Goal: Transaction & Acquisition: Purchase product/service

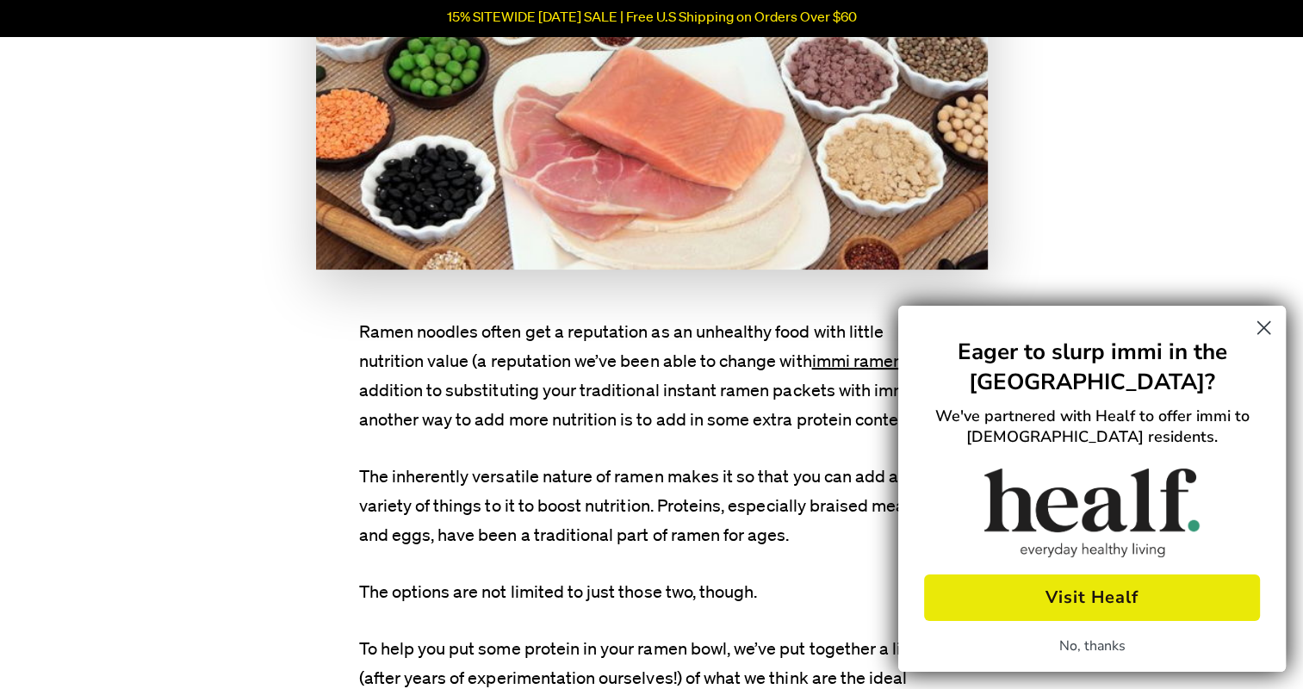
click at [1274, 331] on circle "Close dialog" at bounding box center [1263, 327] width 28 height 28
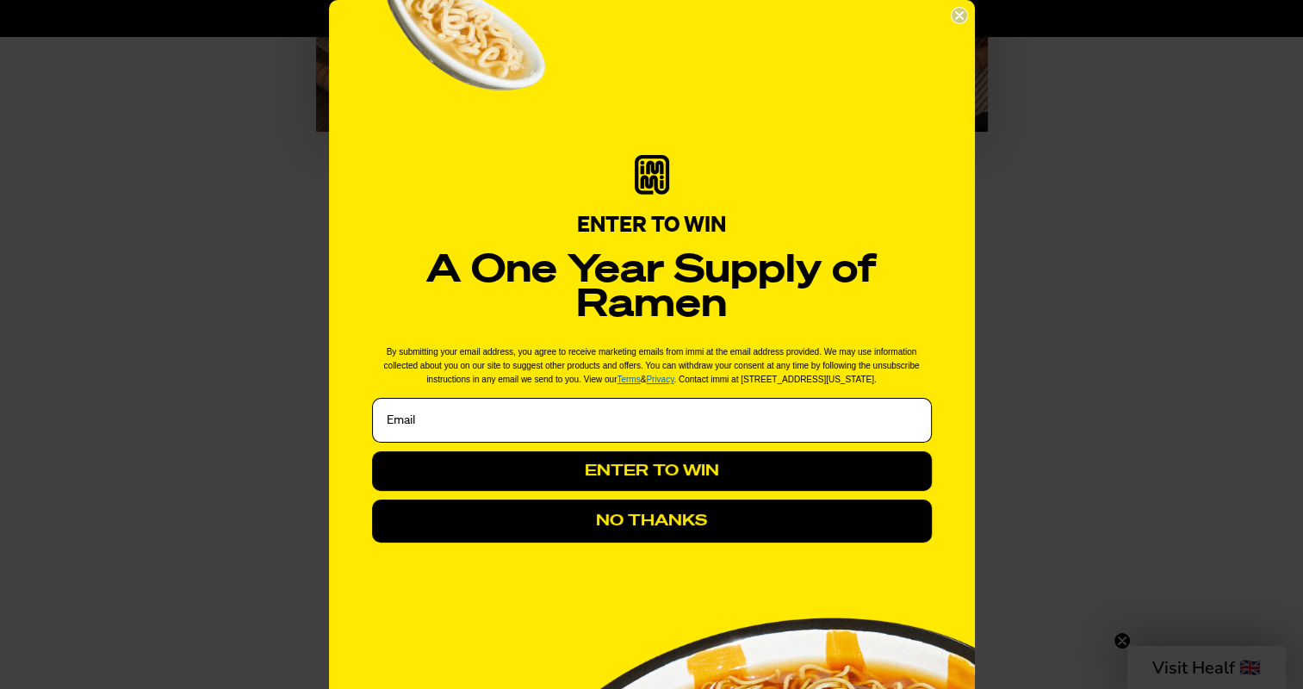
scroll to position [657, 0]
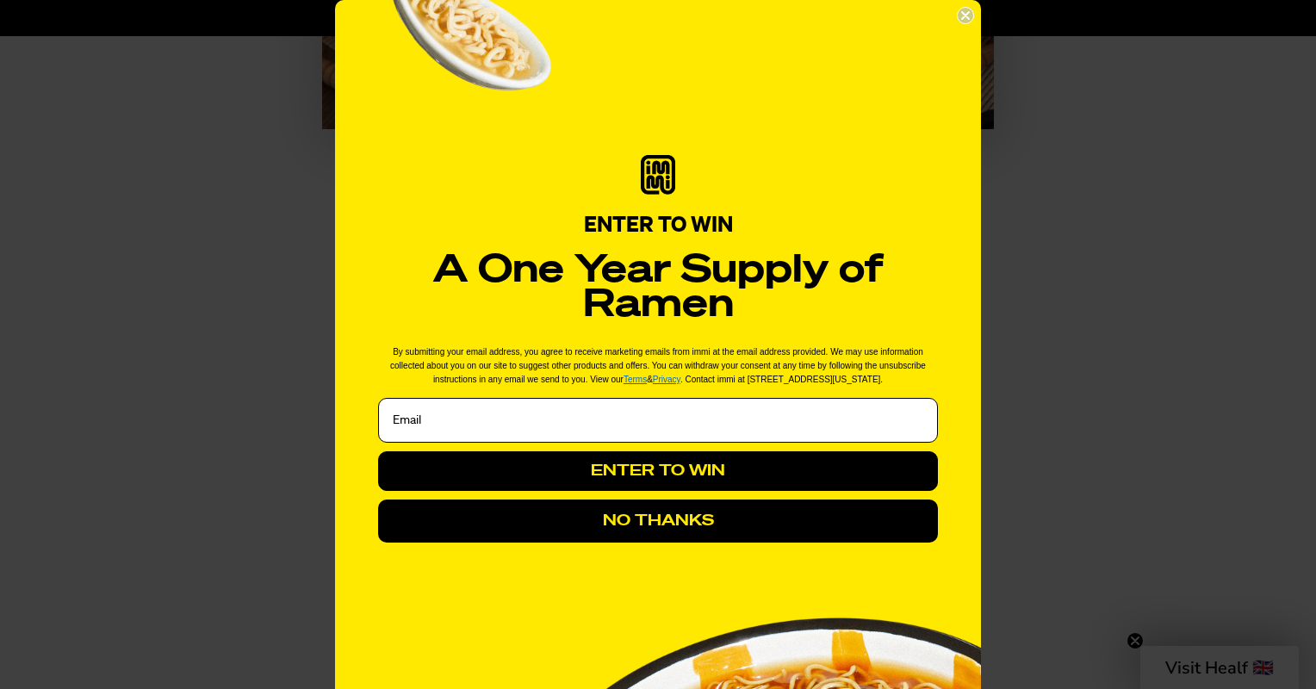
click at [962, 13] on icon "Close dialog" at bounding box center [965, 15] width 7 height 7
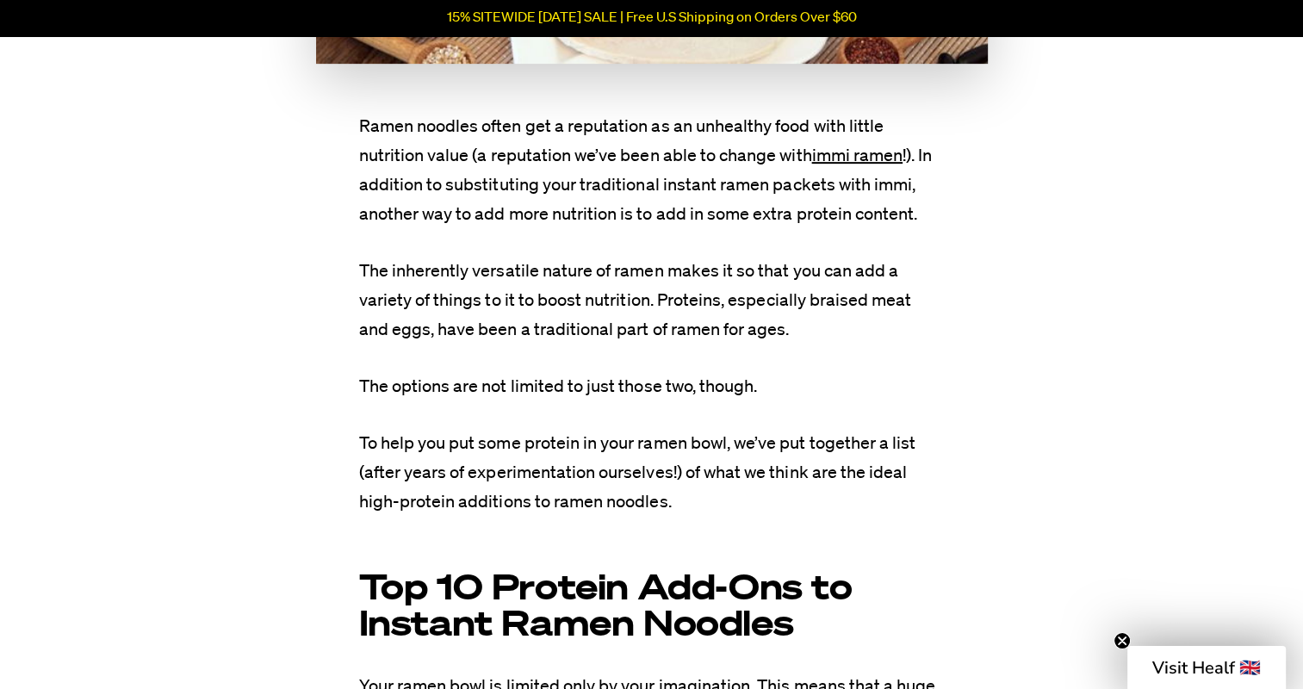
scroll to position [0, 0]
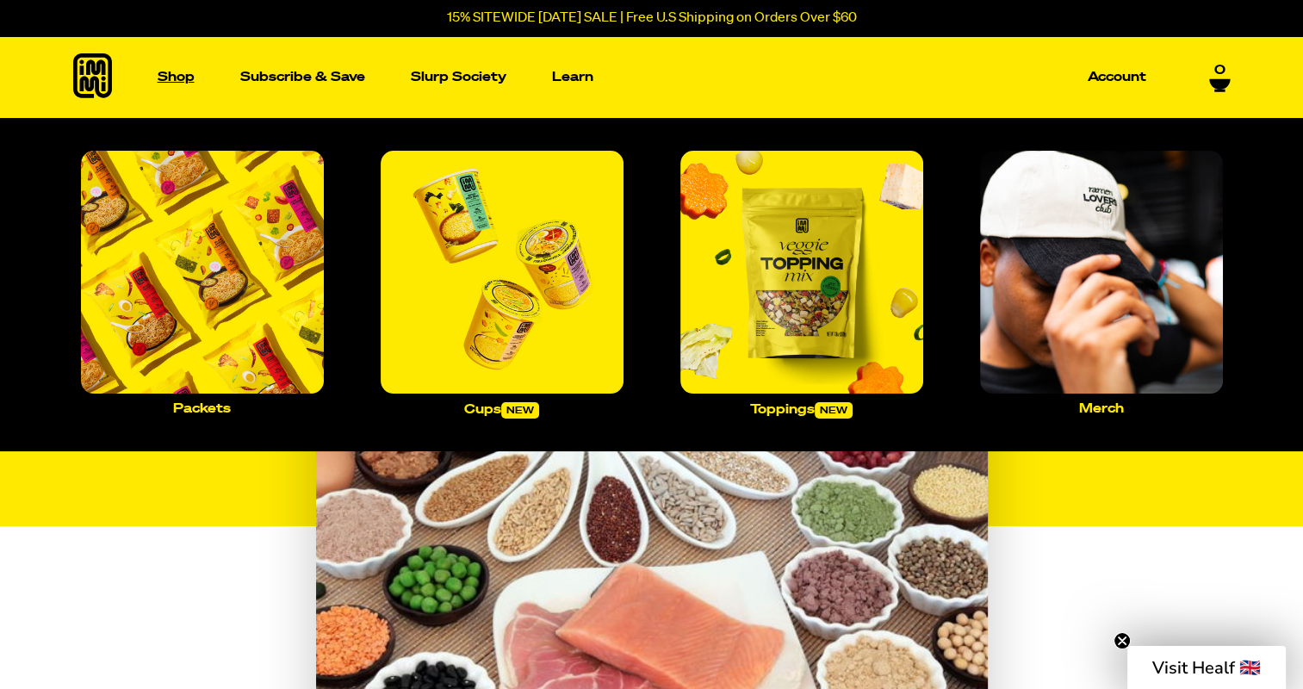
click at [154, 75] on link "Shop" at bounding box center [176, 77] width 51 height 82
click at [204, 402] on p "Packets" at bounding box center [202, 408] width 58 height 13
